Goal: Check status: Check status

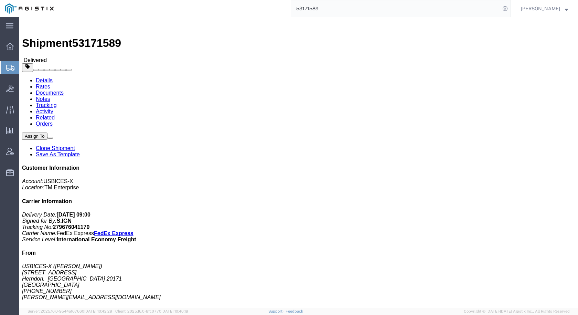
click at [6, 67] on div at bounding box center [9, 67] width 19 height 12
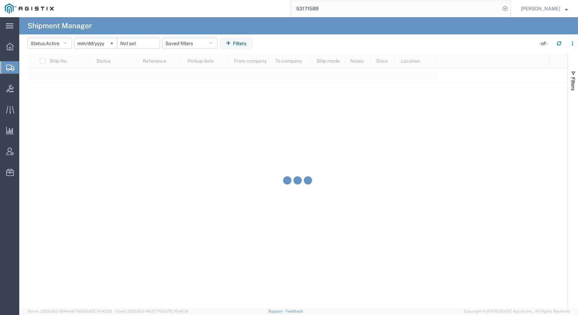
click at [65, 49] on agx-table-filter-chips "Status: Active Active All Approved Booked Canceled Delivered Denied New On Hold…" at bounding box center [280, 46] width 505 height 16
click at [65, 44] on icon "button" at bounding box center [65, 43] width 4 height 5
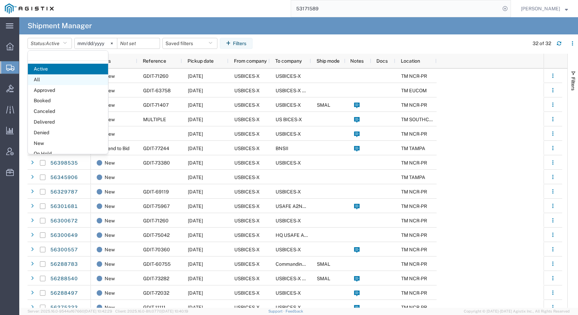
click at [52, 82] on span "All" at bounding box center [68, 79] width 80 height 11
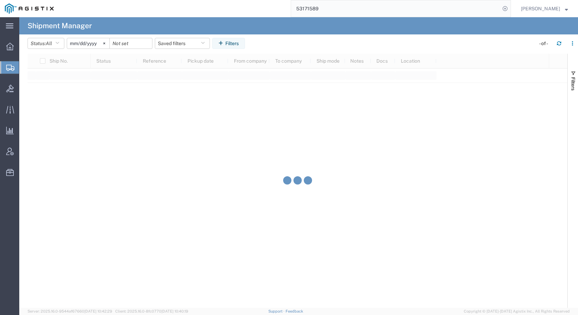
click at [86, 44] on input "[DATE]" at bounding box center [88, 43] width 42 height 10
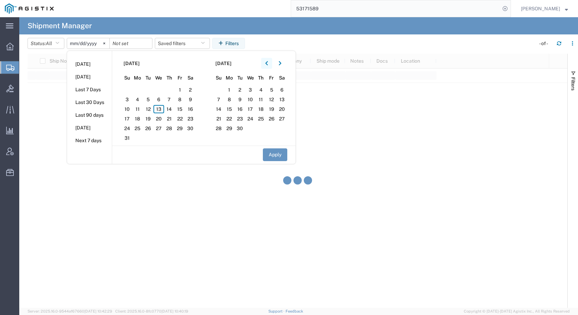
click at [268, 62] on icon "button" at bounding box center [266, 63] width 3 height 5
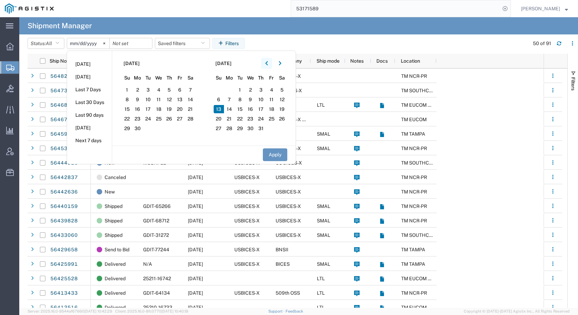
click at [268, 62] on icon "button" at bounding box center [266, 63] width 3 height 5
click at [268, 62] on icon "button" at bounding box center [266, 63] width 2 height 4
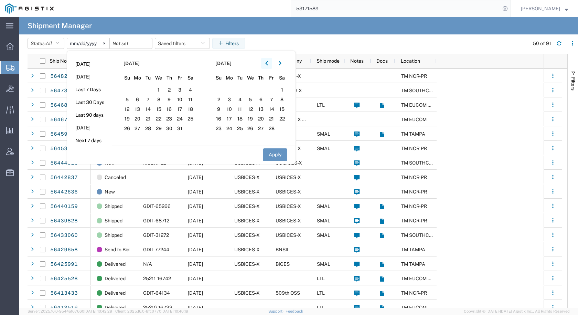
click at [268, 62] on icon "button" at bounding box center [266, 63] width 2 height 4
click at [272, 65] on button "button" at bounding box center [266, 63] width 11 height 11
click at [183, 91] on span "1" at bounding box center [180, 90] width 11 height 8
click at [273, 152] on button "Apply" at bounding box center [275, 154] width 24 height 13
type input "[DATE]"
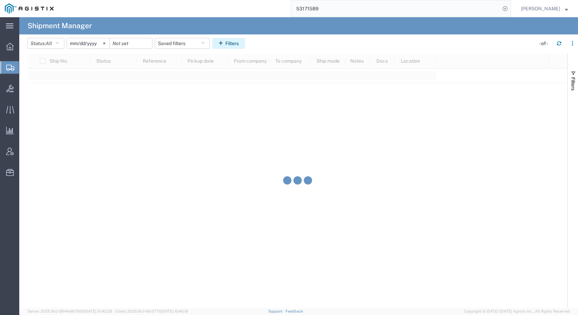
click at [231, 45] on button "Filters" at bounding box center [228, 43] width 33 height 11
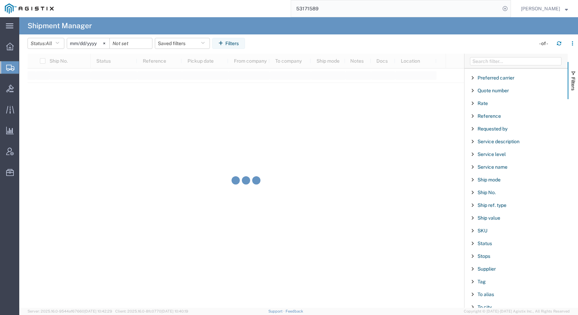
scroll to position [516, 0]
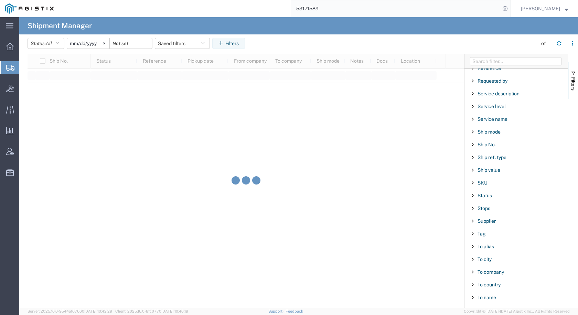
click at [496, 286] on span "To country" at bounding box center [489, 285] width 23 height 6
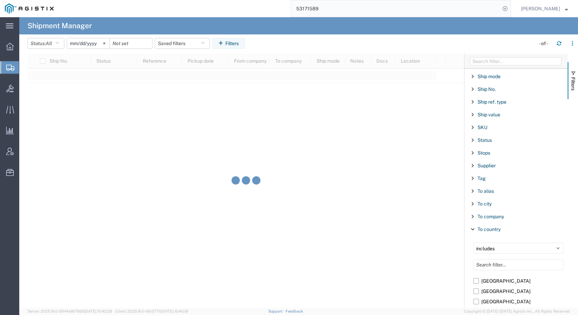
scroll to position [654, 0]
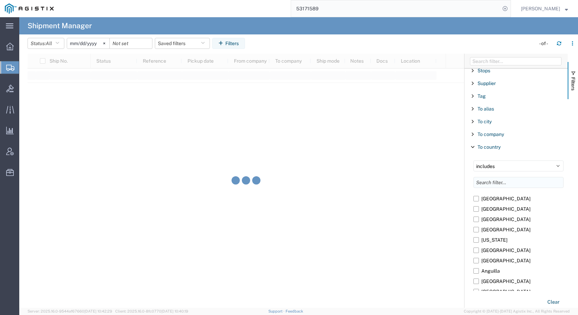
click at [501, 183] on input "Filter List 66 Filters" at bounding box center [519, 182] width 90 height 11
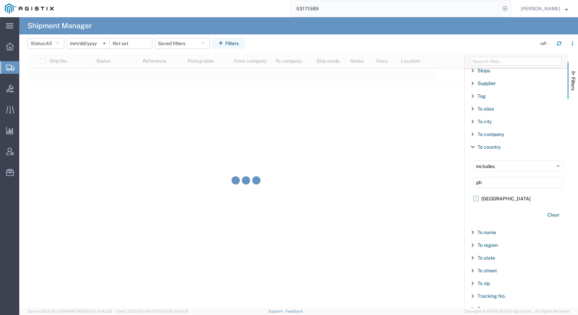
type input "ph"
click at [477, 198] on label "[GEOGRAPHIC_DATA]" at bounding box center [519, 198] width 90 height 10
click at [0, 0] on input "[GEOGRAPHIC_DATA]" at bounding box center [0, 0] width 0 height 0
